Goal: Book appointment/travel/reservation

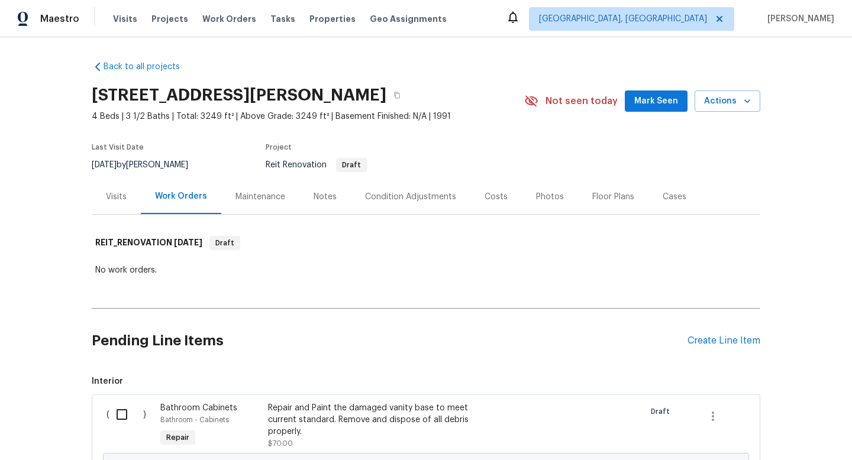
scroll to position [130, 0]
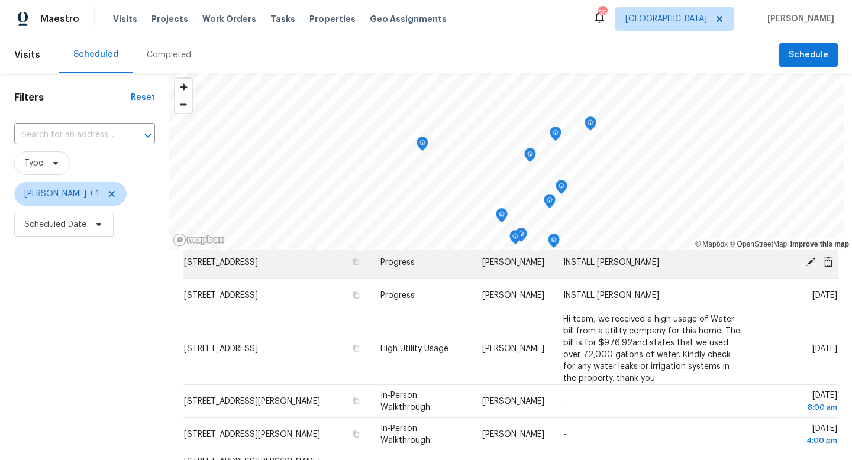
scroll to position [148, 0]
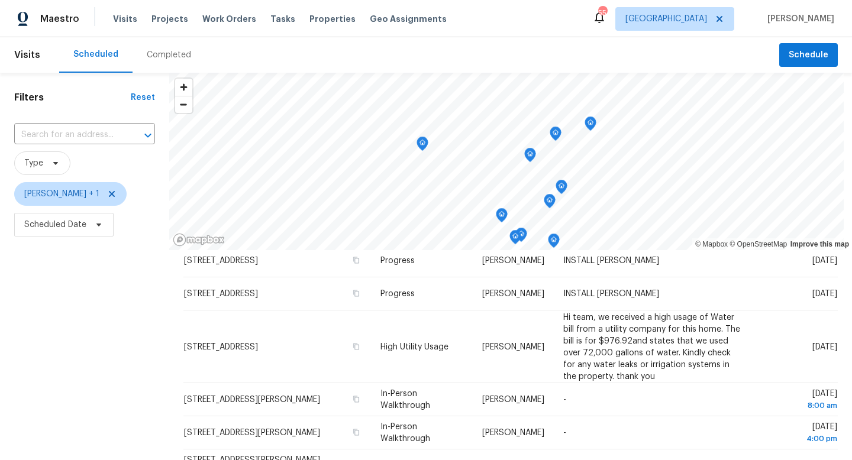
click at [808, 67] on header "Visits Scheduled Completed Schedule" at bounding box center [426, 54] width 852 height 35
click at [804, 58] on span "Schedule" at bounding box center [808, 55] width 40 height 15
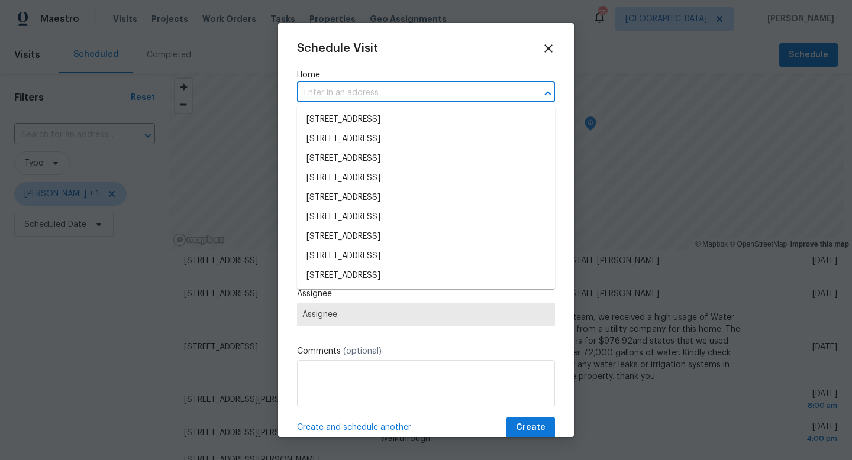
click at [417, 93] on input "text" at bounding box center [409, 93] width 225 height 18
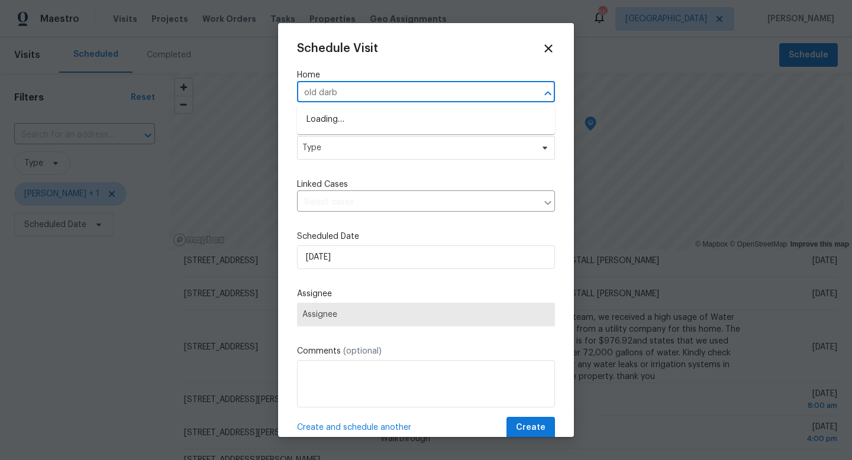
type input "old [PERSON_NAME]"
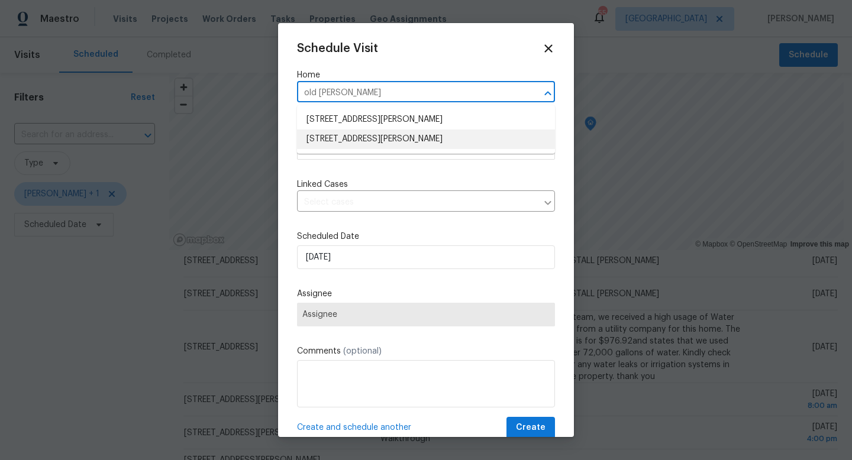
click at [416, 141] on li "[STREET_ADDRESS][PERSON_NAME]" at bounding box center [426, 140] width 258 height 20
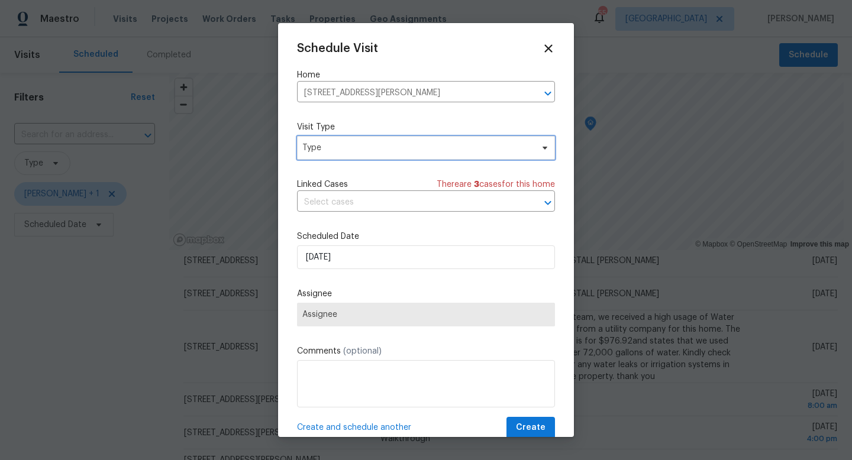
click at [392, 159] on span "Type" at bounding box center [426, 148] width 258 height 24
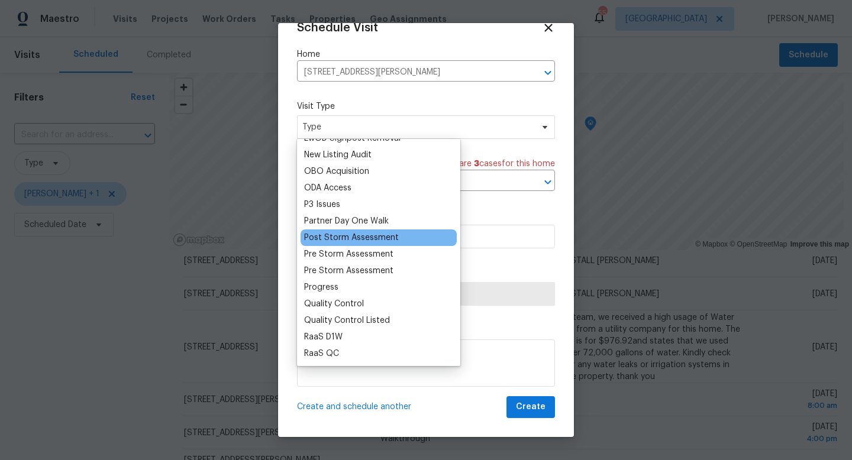
scroll to position [661, 0]
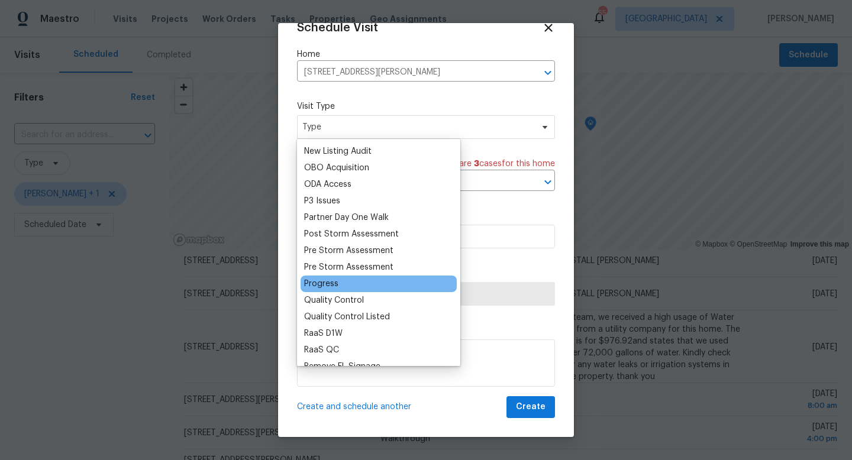
click at [328, 285] on div "Progress" at bounding box center [321, 284] width 34 height 12
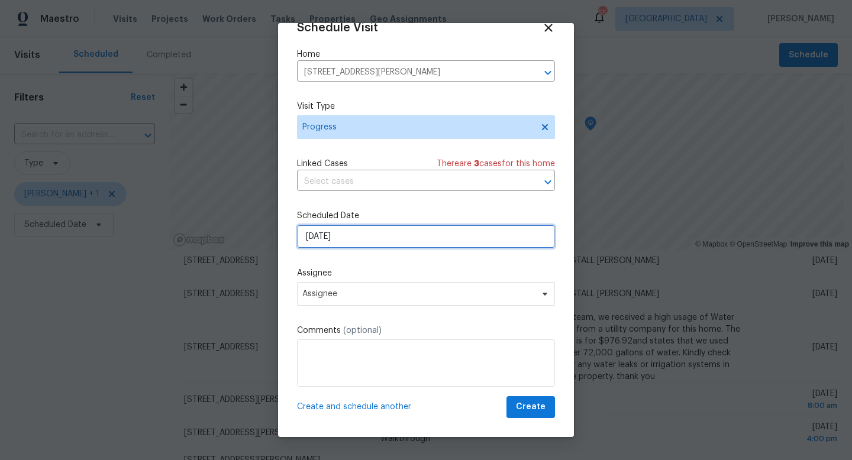
click at [348, 233] on input "[DATE]" at bounding box center [426, 237] width 258 height 24
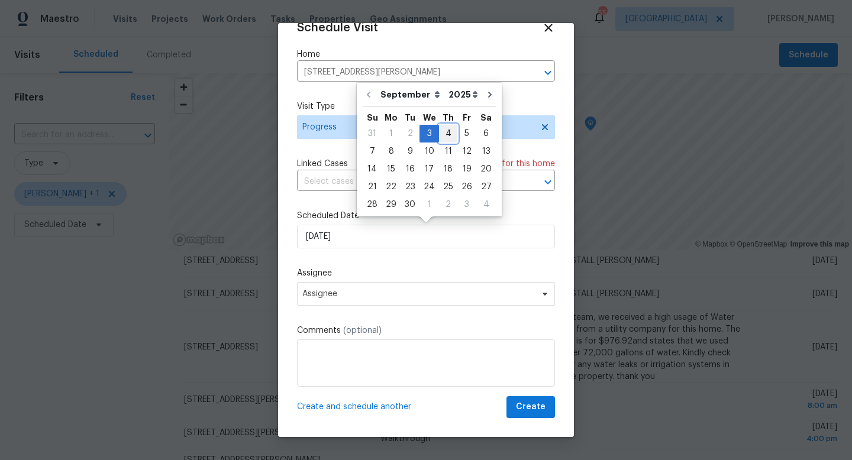
click at [444, 134] on div "4" at bounding box center [448, 133] width 18 height 17
type input "[DATE]"
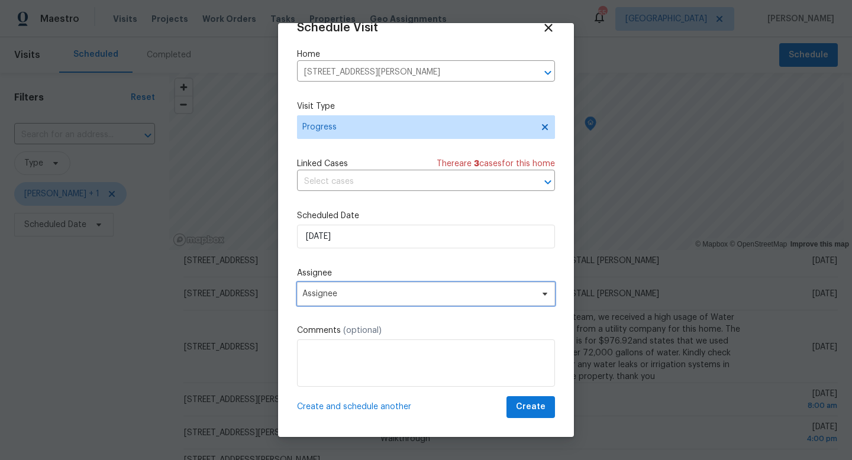
click at [362, 288] on span "Assignee" at bounding box center [426, 294] width 258 height 24
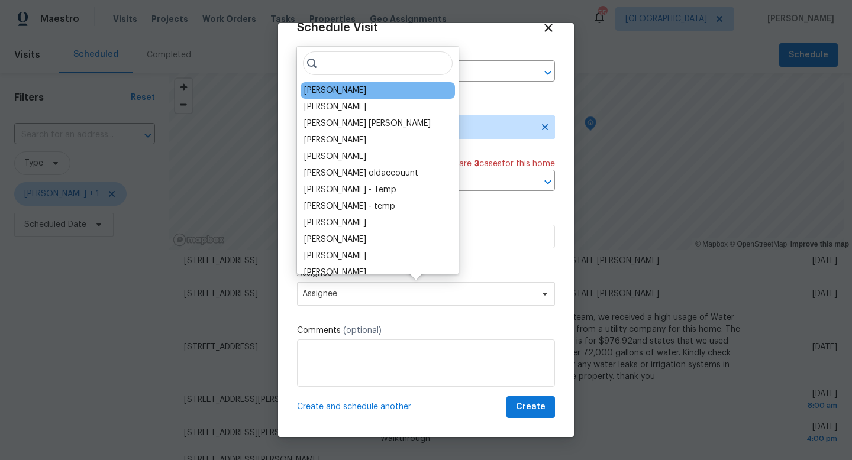
click at [331, 86] on div "[PERSON_NAME]" at bounding box center [335, 91] width 62 height 12
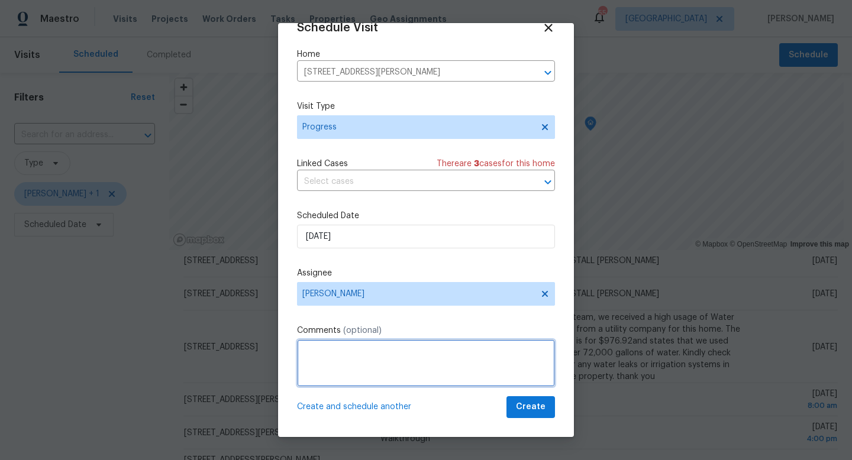
click at [377, 352] on textarea at bounding box center [426, 362] width 258 height 47
type textarea "Reno progress visit"
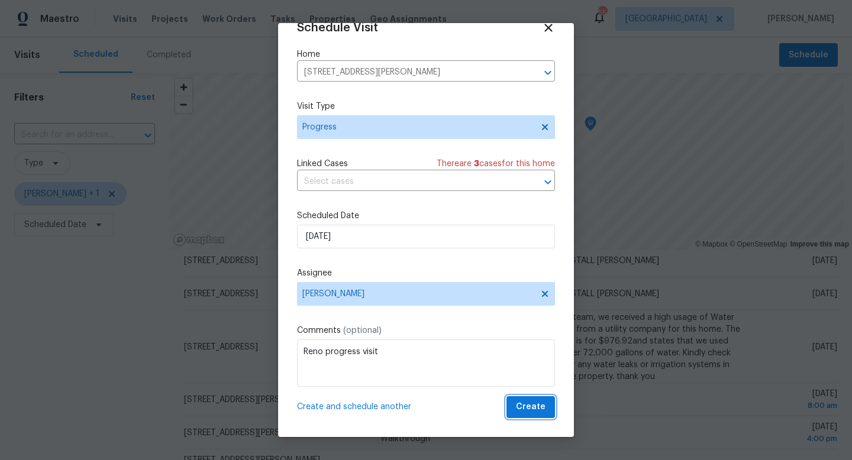
click at [529, 407] on span "Create" at bounding box center [531, 407] width 30 height 15
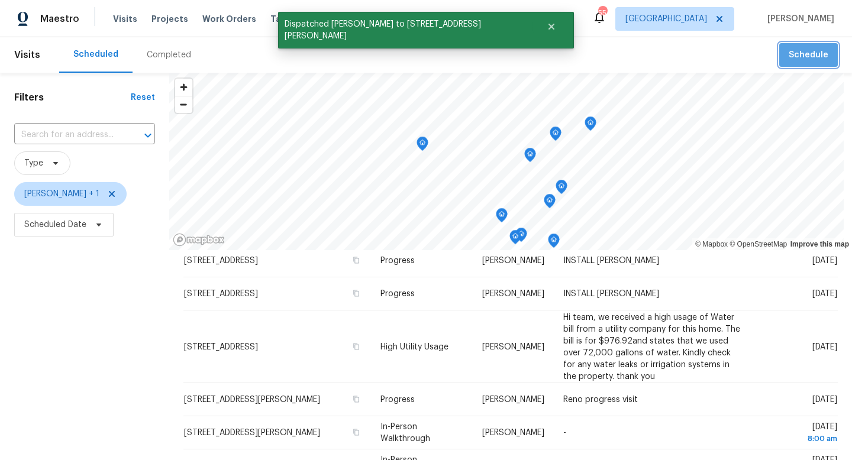
click at [810, 57] on span "Schedule" at bounding box center [808, 55] width 40 height 15
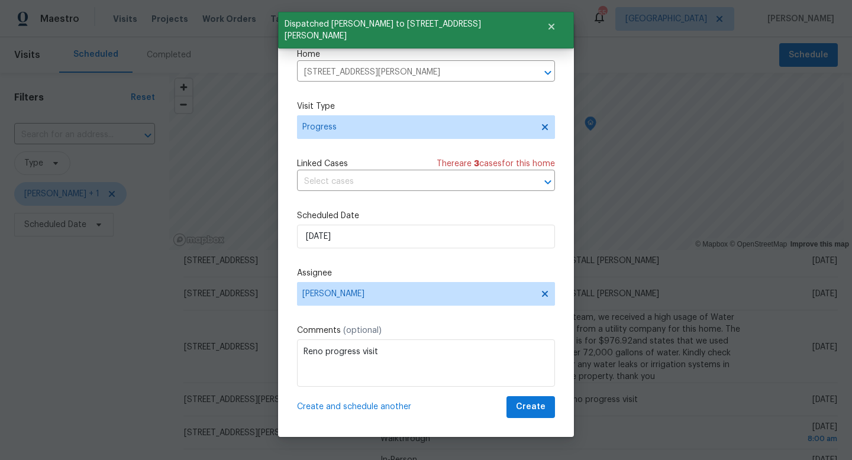
click at [548, 34] on div "Schedule Visit Home [STREET_ADDRESS][PERSON_NAME] ​ Visit Type Progress Linked …" at bounding box center [426, 219] width 258 height 397
click at [548, 30] on icon at bounding box center [548, 28] width 14 height 14
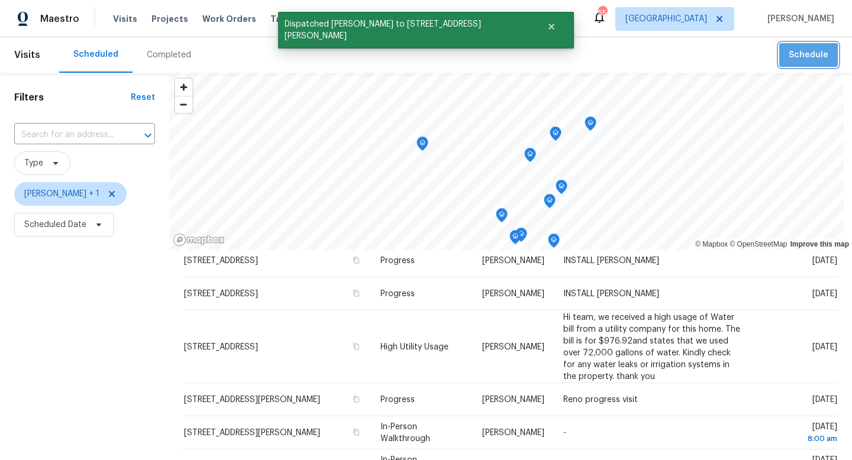
click at [798, 64] on button "Schedule" at bounding box center [808, 55] width 59 height 24
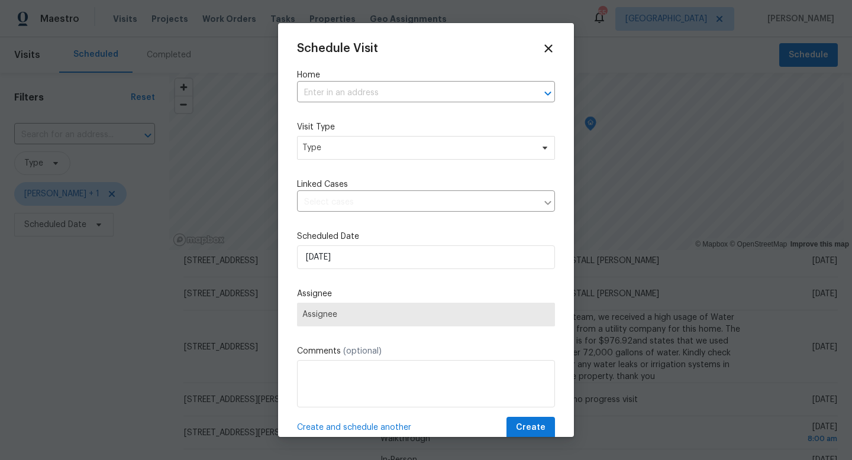
click at [420, 104] on div "Schedule Visit Home ​ Visit Type Type Linked Cases ​ Scheduled Date [DATE] Assi…" at bounding box center [426, 240] width 258 height 397
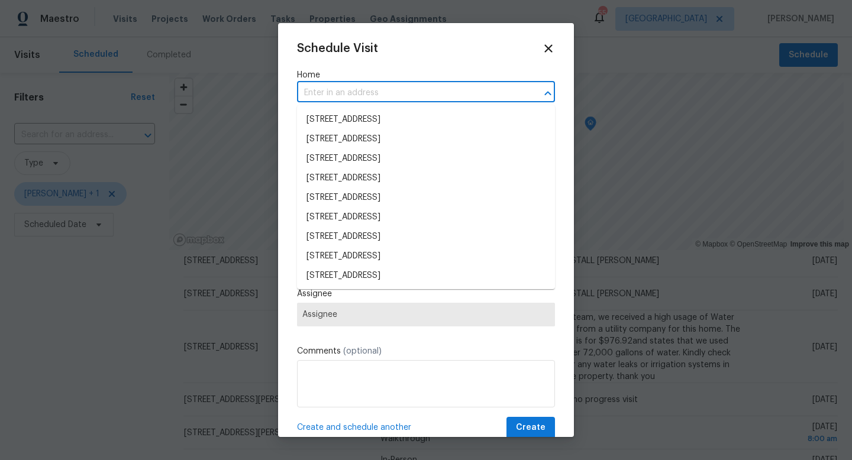
click at [420, 102] on input "text" at bounding box center [409, 93] width 225 height 18
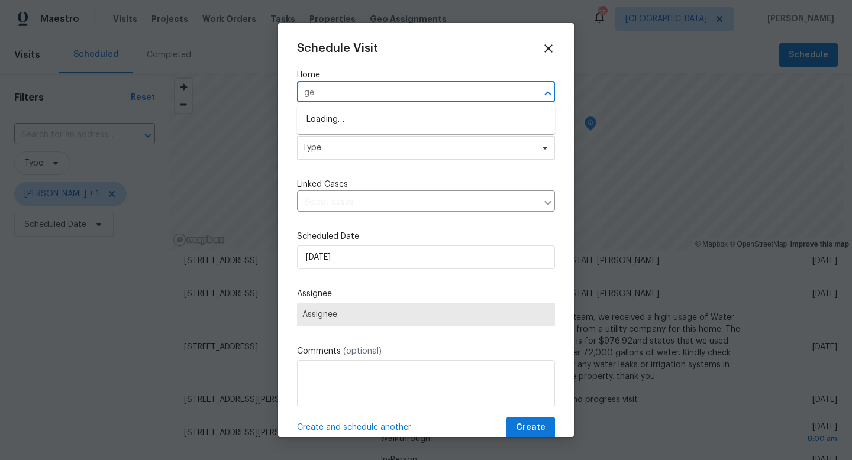
type input "g"
type input "4610 geor"
click at [370, 121] on li "[STREET_ADDRESS][PERSON_NAME]" at bounding box center [426, 120] width 258 height 20
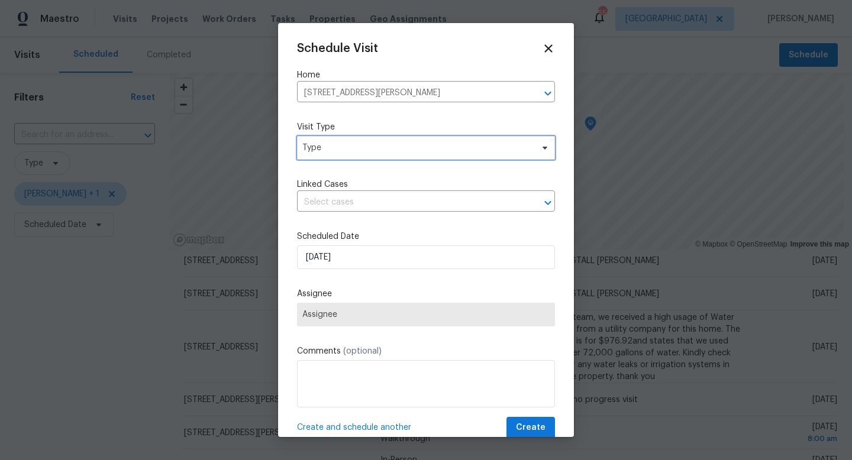
click at [361, 144] on span "Type" at bounding box center [417, 148] width 230 height 12
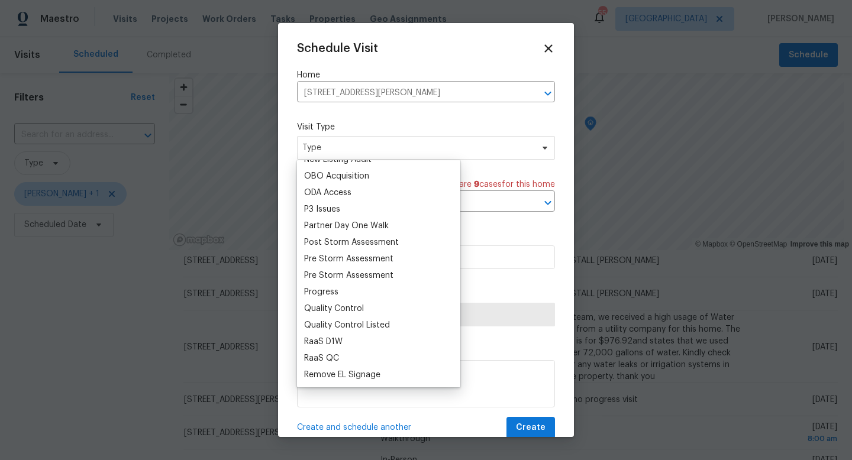
scroll to position [696, 0]
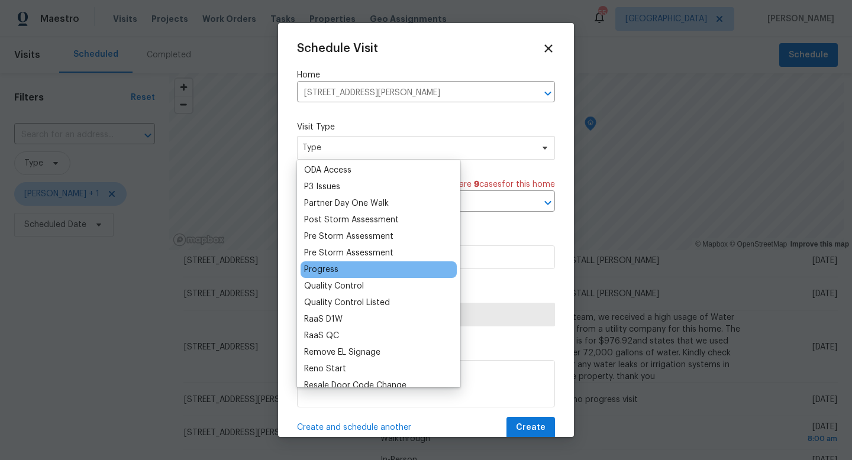
click at [340, 270] on div "Progress" at bounding box center [378, 269] width 156 height 17
click at [331, 271] on div "Progress" at bounding box center [321, 270] width 34 height 12
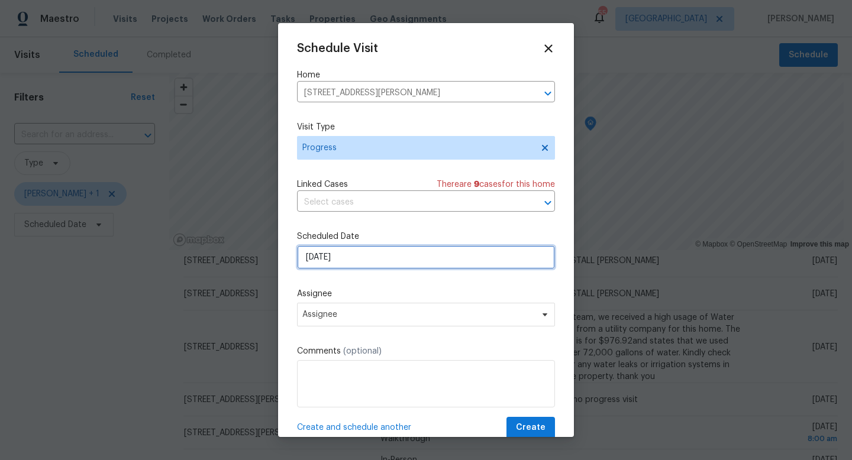
click at [335, 261] on input "[DATE]" at bounding box center [426, 257] width 258 height 24
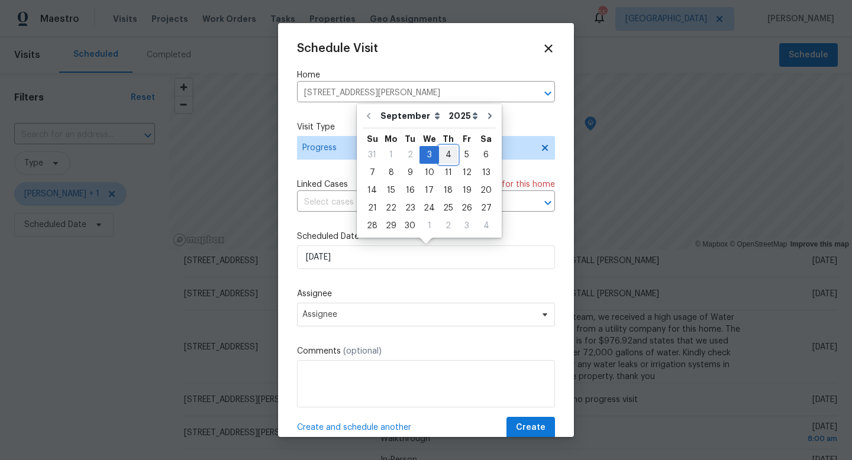
click at [445, 153] on div "4" at bounding box center [448, 155] width 18 height 17
type input "[DATE]"
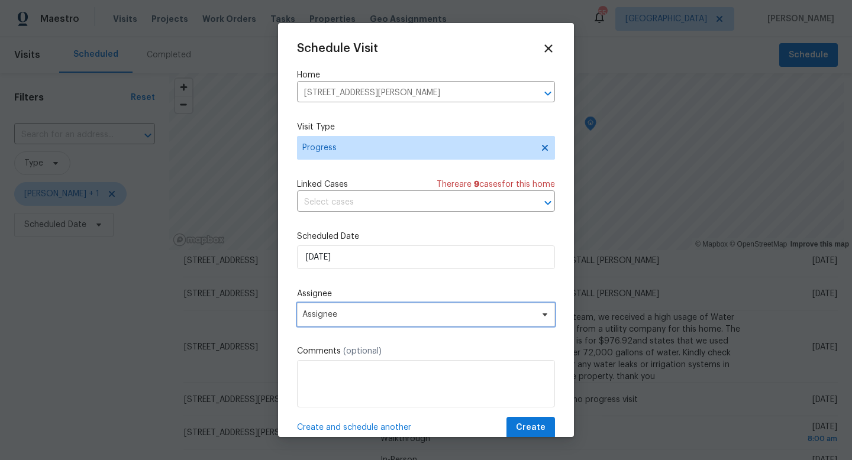
click at [338, 318] on span "Assignee" at bounding box center [418, 314] width 232 height 9
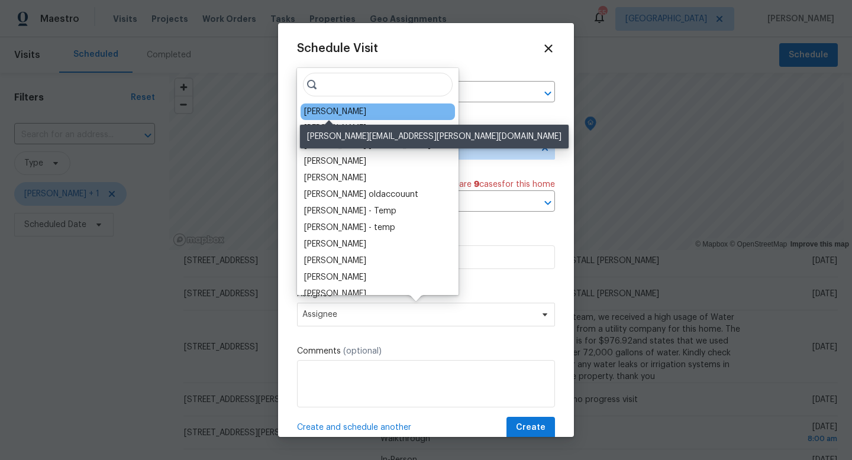
click at [327, 109] on div "[PERSON_NAME]" at bounding box center [335, 112] width 62 height 12
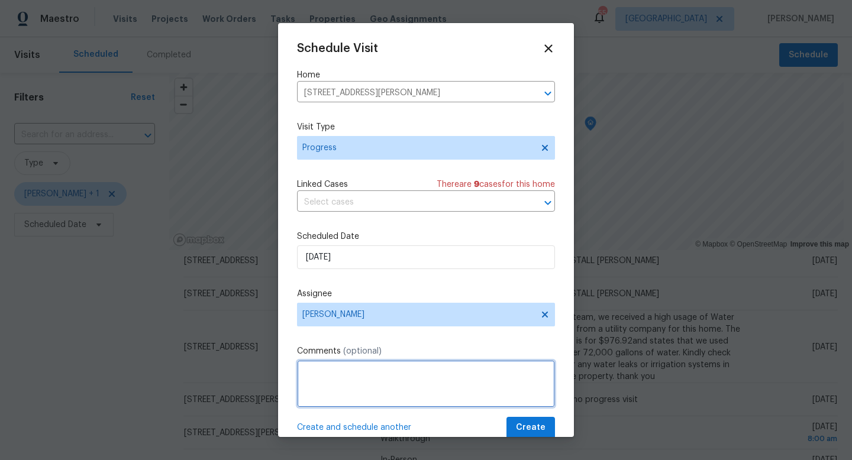
click at [346, 377] on textarea at bounding box center [426, 383] width 258 height 47
type textarea "Reno progress visit"
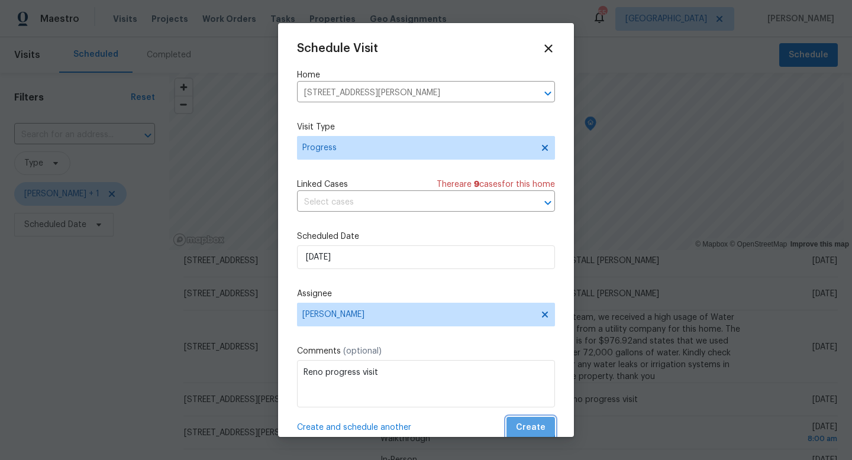
click at [523, 419] on button "Create" at bounding box center [530, 428] width 48 height 22
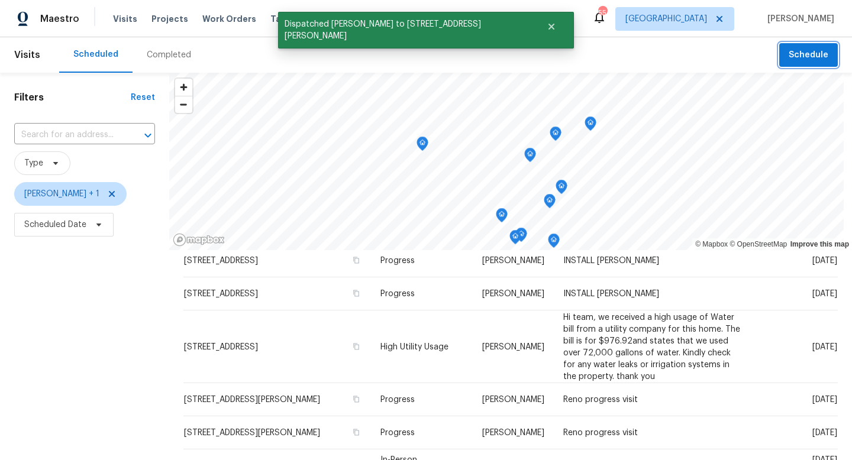
click at [805, 56] on span "Schedule" at bounding box center [808, 55] width 40 height 15
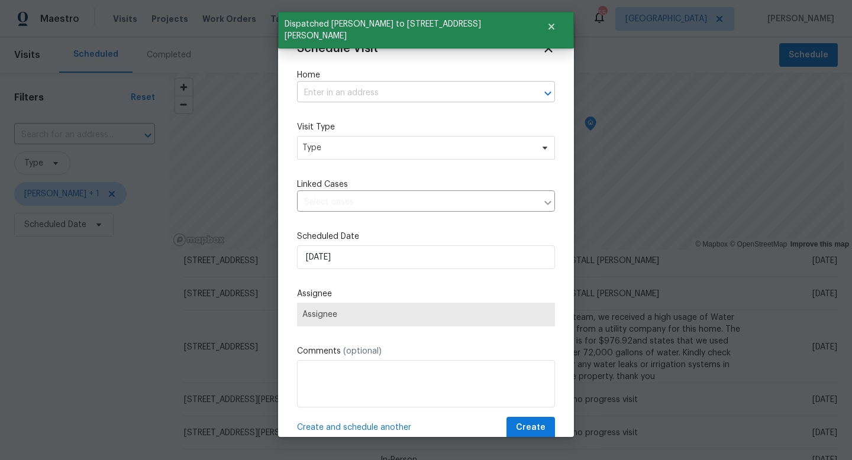
click at [335, 90] on input "text" at bounding box center [409, 93] width 225 height 18
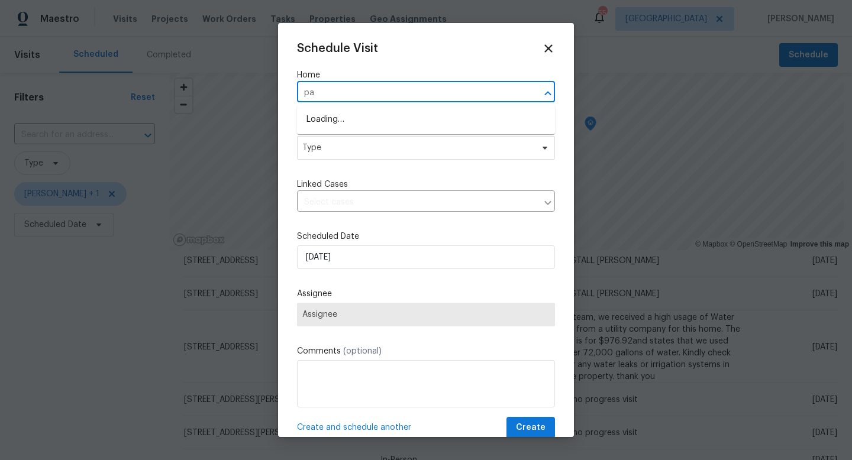
type input "p"
type input "2905 forest"
click at [383, 119] on li "[STREET_ADDRESS][PERSON_NAME]" at bounding box center [426, 120] width 258 height 20
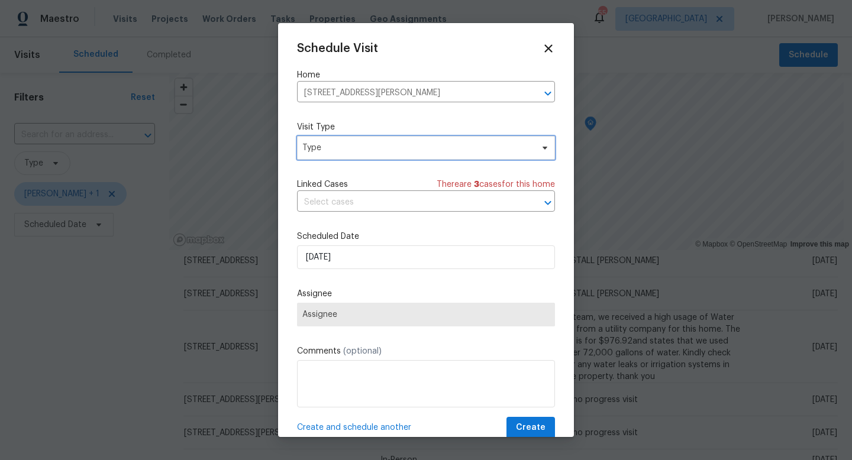
click at [360, 144] on span "Type" at bounding box center [417, 148] width 230 height 12
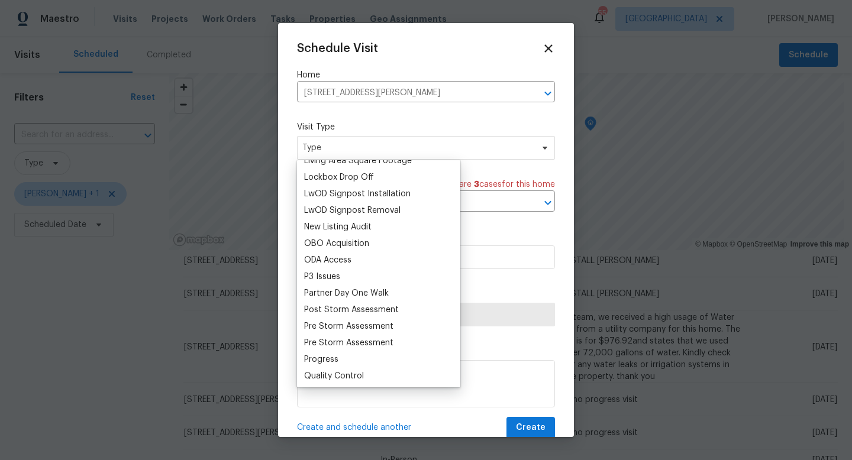
scroll to position [613, 0]
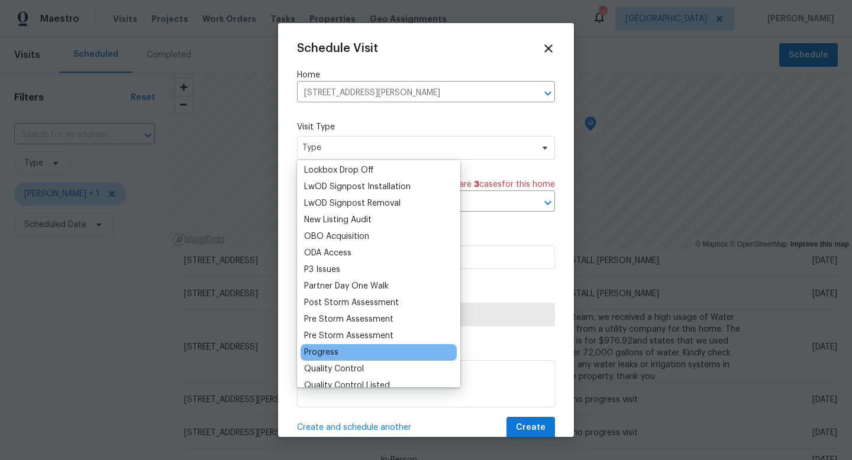
click at [336, 352] on div "Progress" at bounding box center [321, 353] width 34 height 12
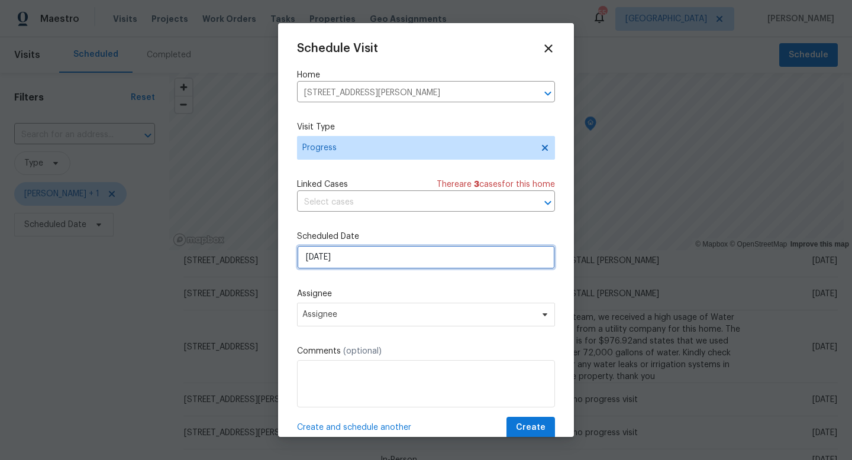
click at [345, 260] on input "[DATE]" at bounding box center [426, 257] width 258 height 24
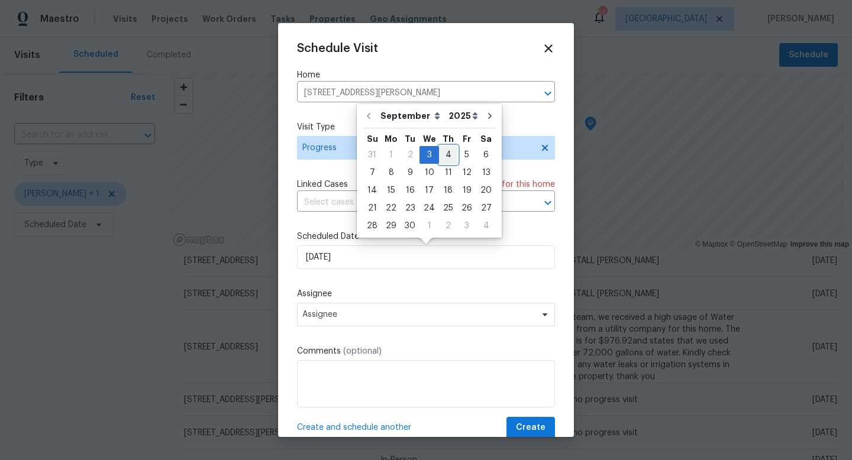
click at [445, 159] on div "4" at bounding box center [448, 155] width 18 height 17
type input "[DATE]"
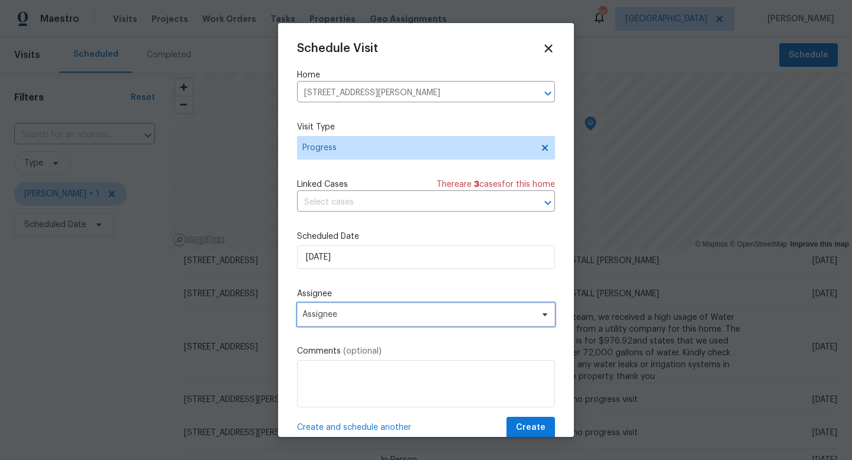
click at [348, 313] on span "Assignee" at bounding box center [418, 314] width 232 height 9
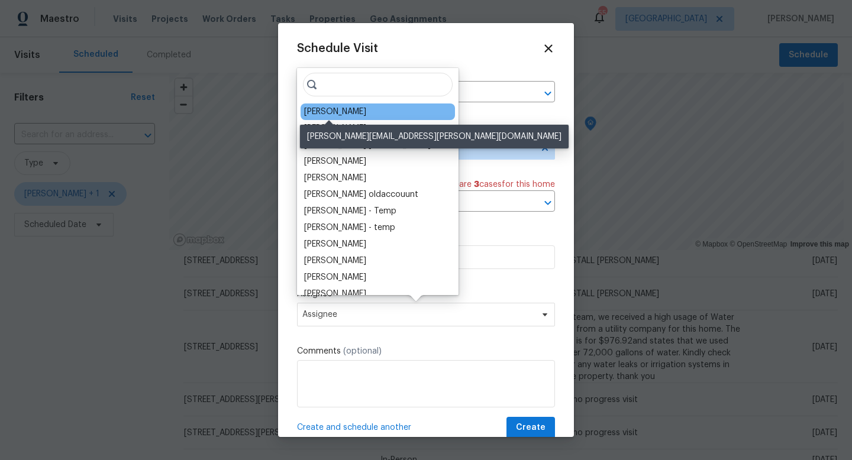
click at [334, 110] on div "[PERSON_NAME]" at bounding box center [335, 112] width 62 height 12
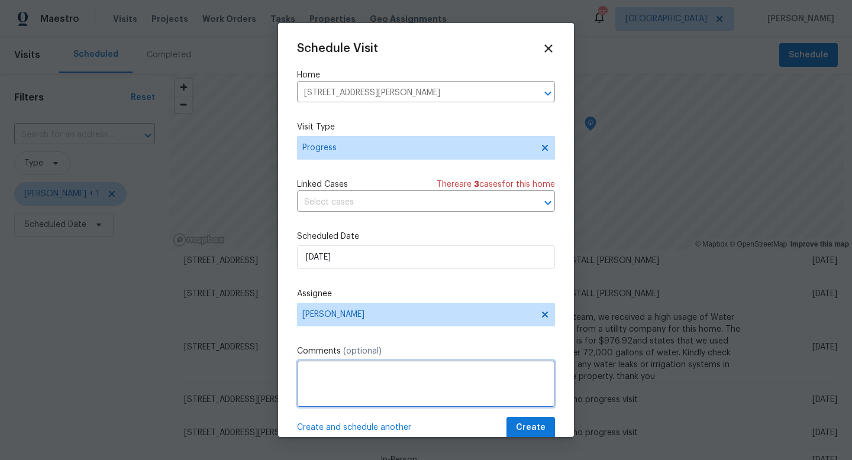
click at [362, 370] on textarea at bounding box center [426, 383] width 258 height 47
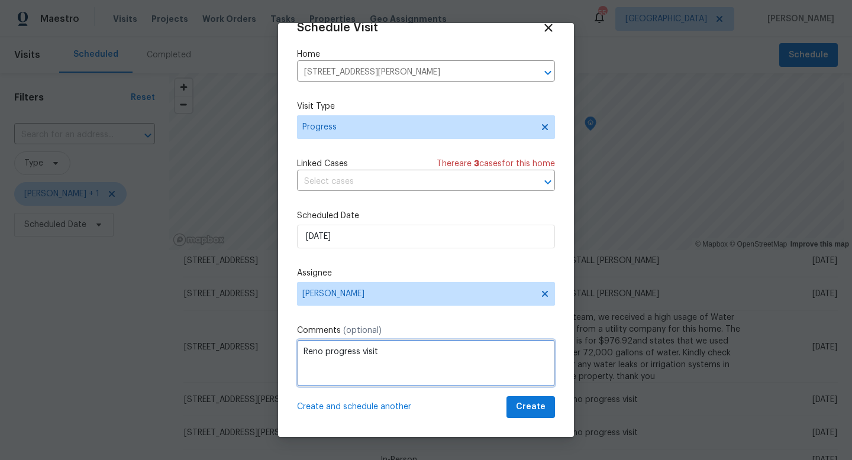
type textarea "Reno progress visit"
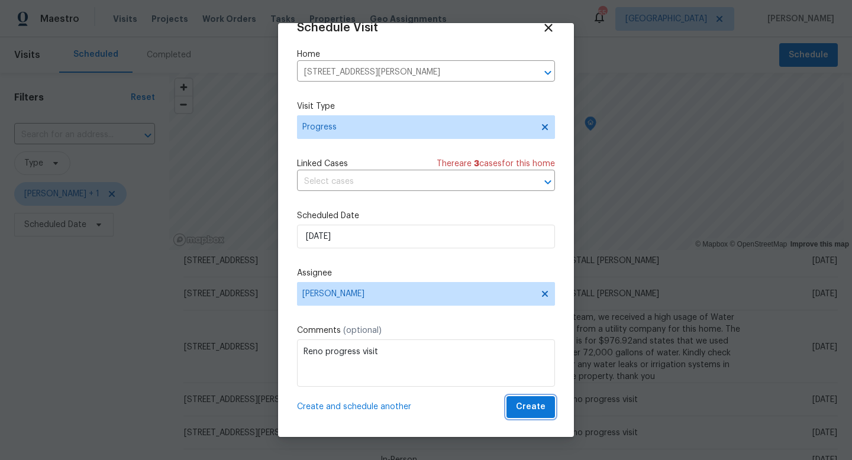
click at [533, 413] on span "Create" at bounding box center [531, 407] width 30 height 15
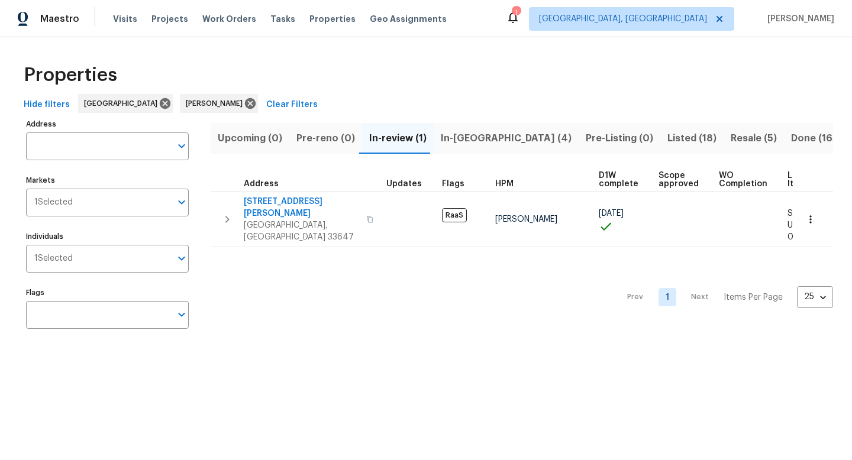
click at [475, 137] on span "In-reno (4)" at bounding box center [506, 138] width 131 height 17
